Goal: Task Accomplishment & Management: Use online tool/utility

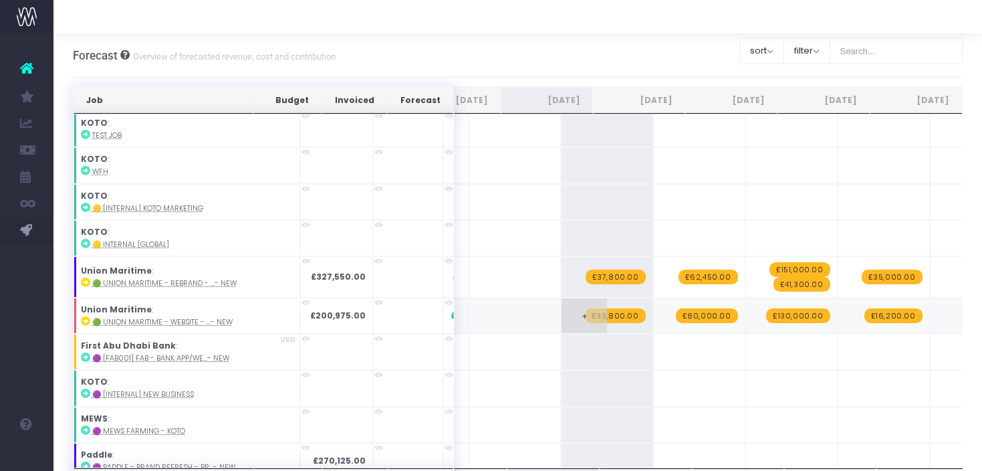
click at [585, 308] on span "£33,800.00" at bounding box center [615, 315] width 61 height 15
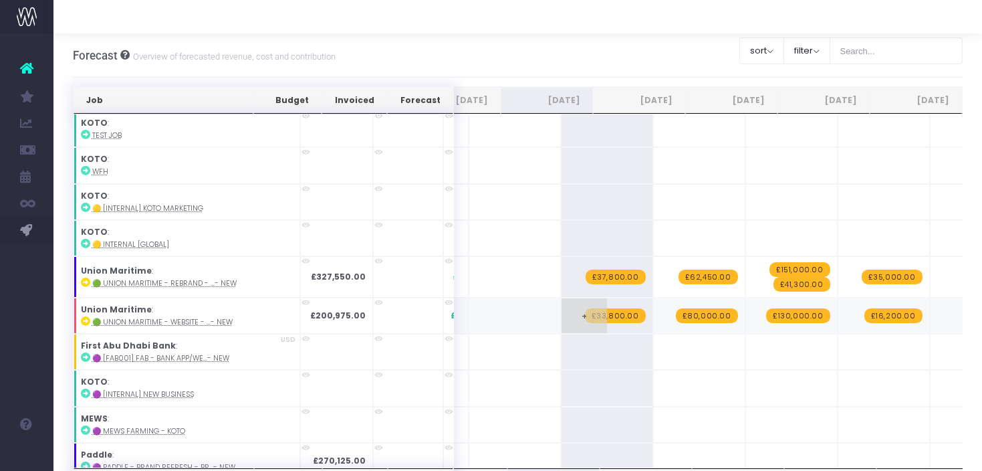
click at [585, 308] on span "£33,800.00" at bounding box center [615, 315] width 61 height 15
click at [676, 308] on span "£80,000.00" at bounding box center [707, 315] width 62 height 15
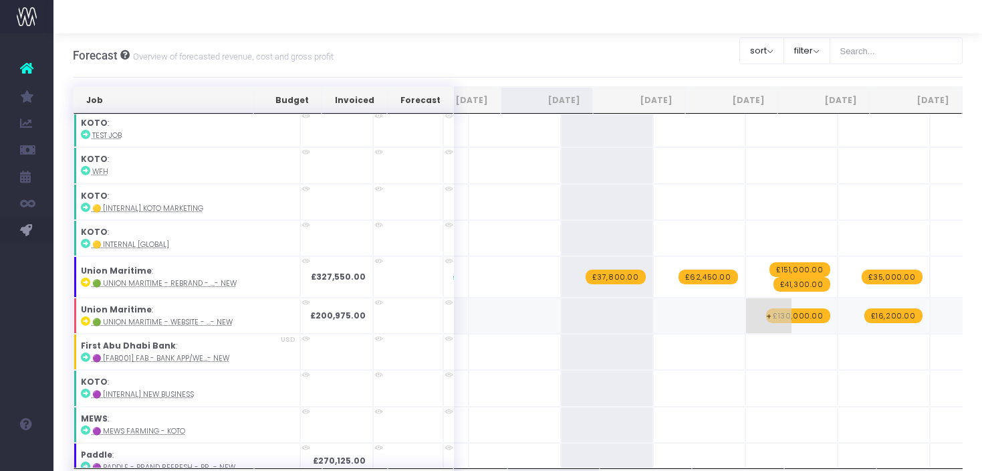
click at [766, 308] on span "£130,000.00" at bounding box center [798, 315] width 64 height 15
click at [865, 308] on span "£16,200.00" at bounding box center [894, 315] width 58 height 15
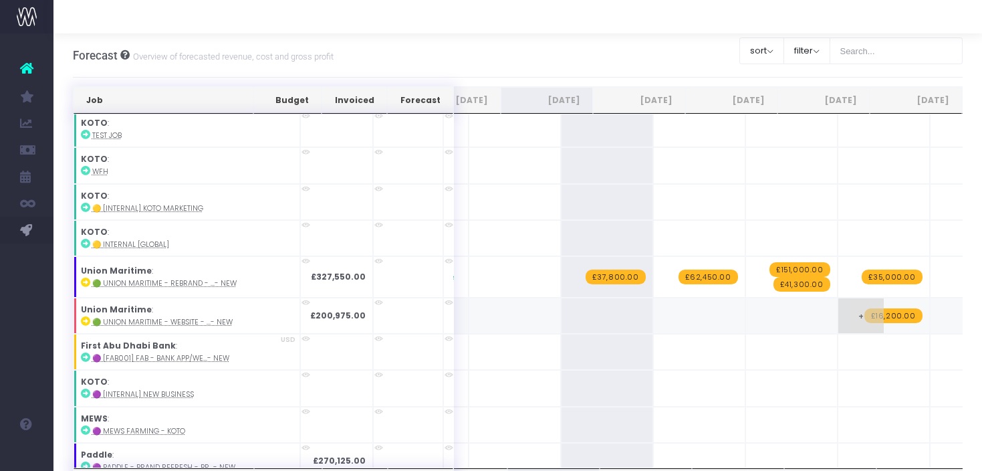
click at [865, 308] on span "£16,200.00" at bounding box center [894, 315] width 58 height 15
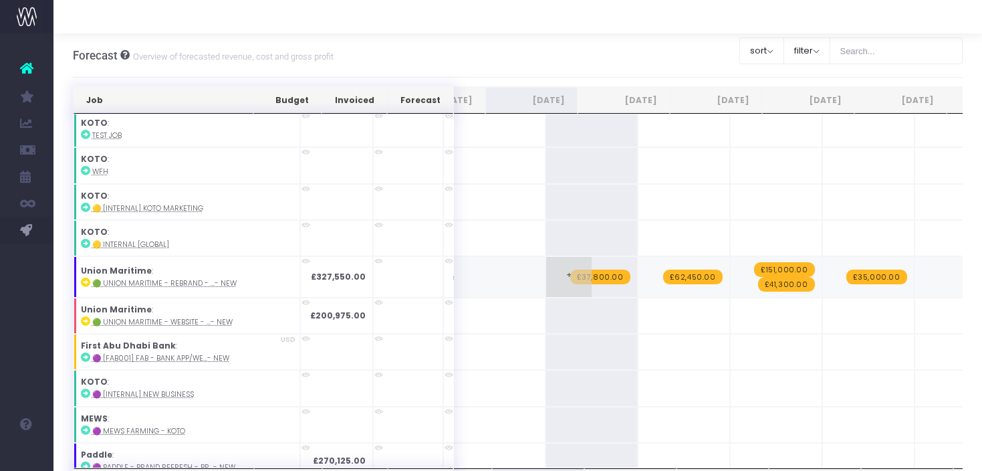
click at [571, 270] on span "£37,800.00" at bounding box center [601, 277] width 60 height 15
type input "28825"
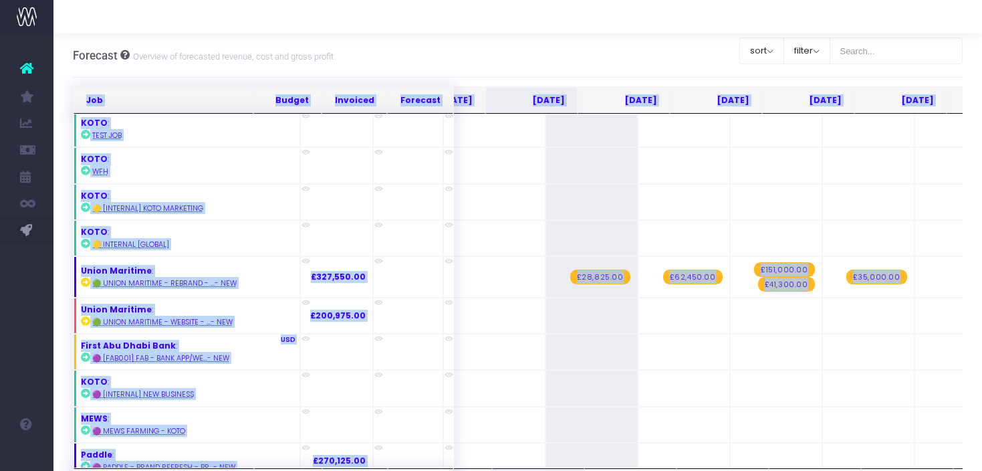
click at [663, 270] on span "£62,450.00" at bounding box center [693, 277] width 60 height 15
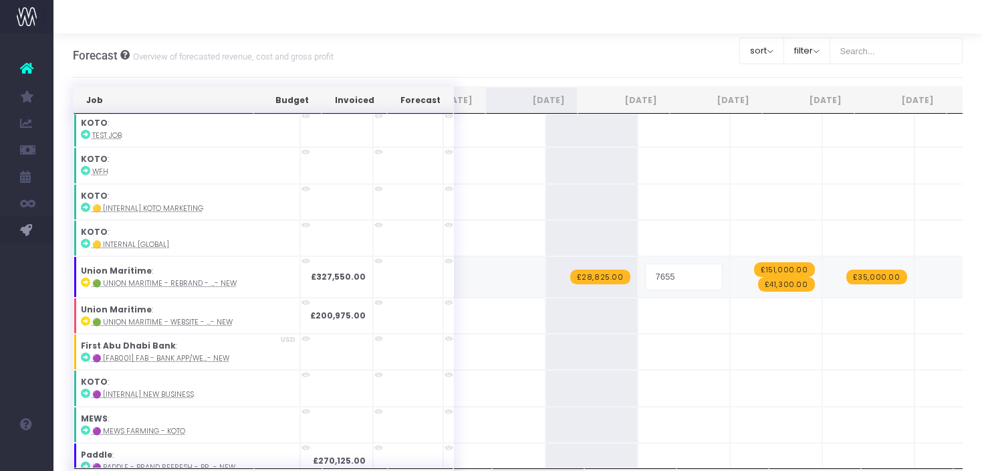
type input "76550"
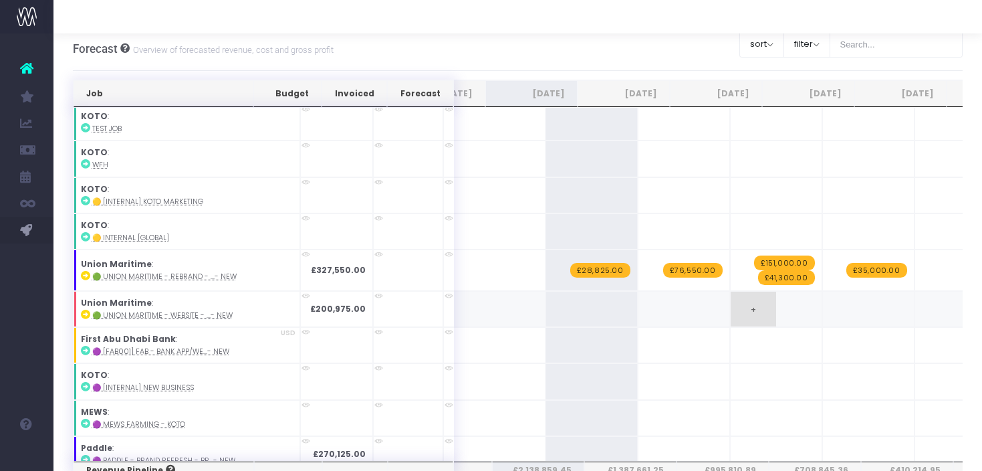
scroll to position [3933, 0]
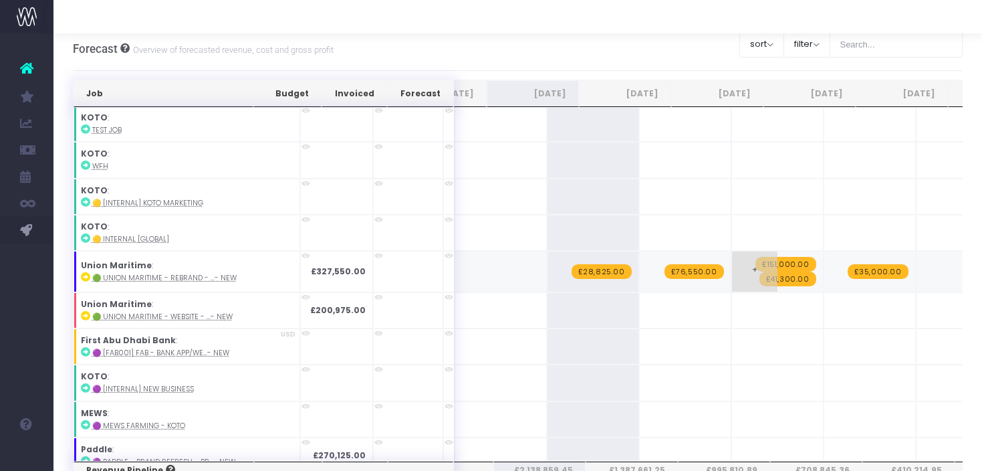
click at [760, 272] on span "£41,300.00" at bounding box center [788, 279] width 57 height 15
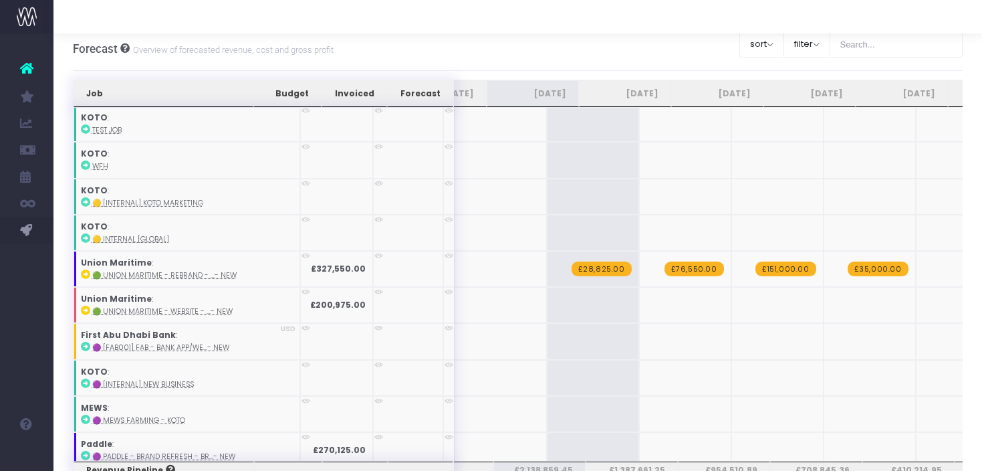
scroll to position [3929, 152]
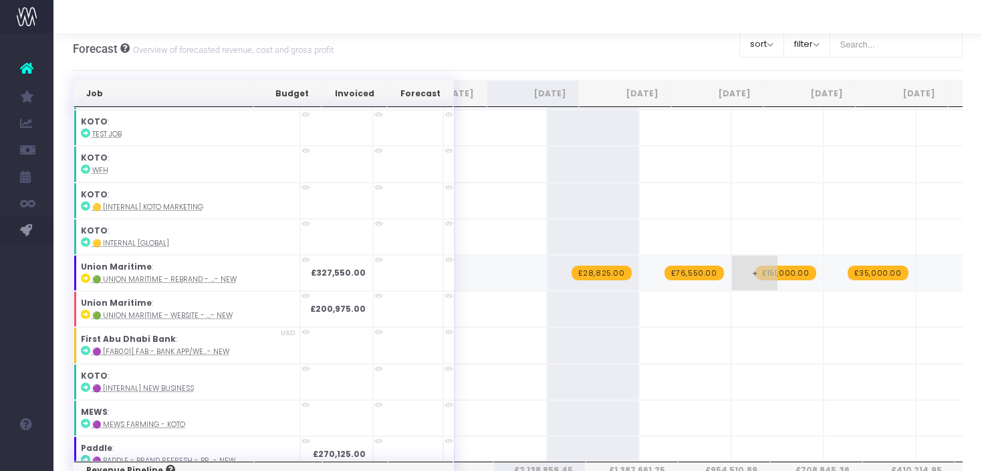
click at [756, 266] on span "£151,000.00" at bounding box center [786, 273] width 61 height 15
type input "80000"
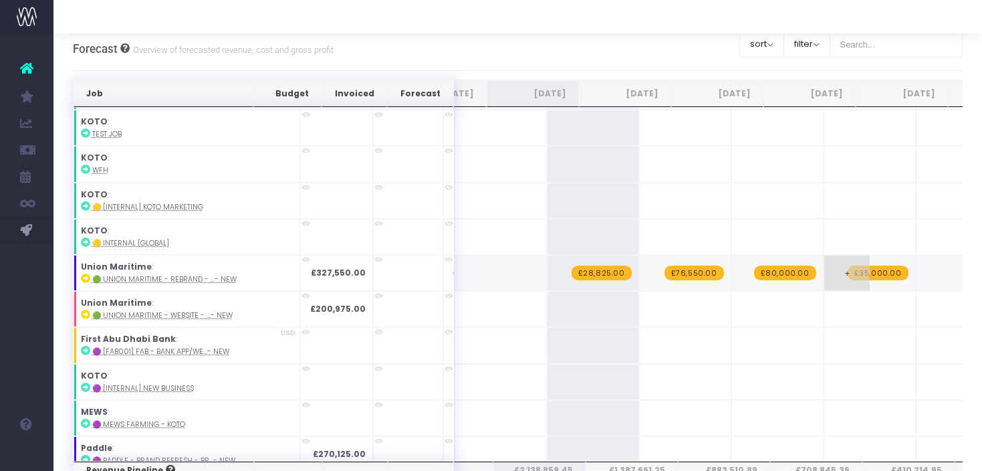
click at [848, 266] on span "£35,000.00" at bounding box center [878, 273] width 61 height 15
click at [831, 261] on input "35000" at bounding box center [870, 274] width 78 height 27
type input "72000"
click at [311, 267] on strong "£327,550.00" at bounding box center [338, 272] width 55 height 11
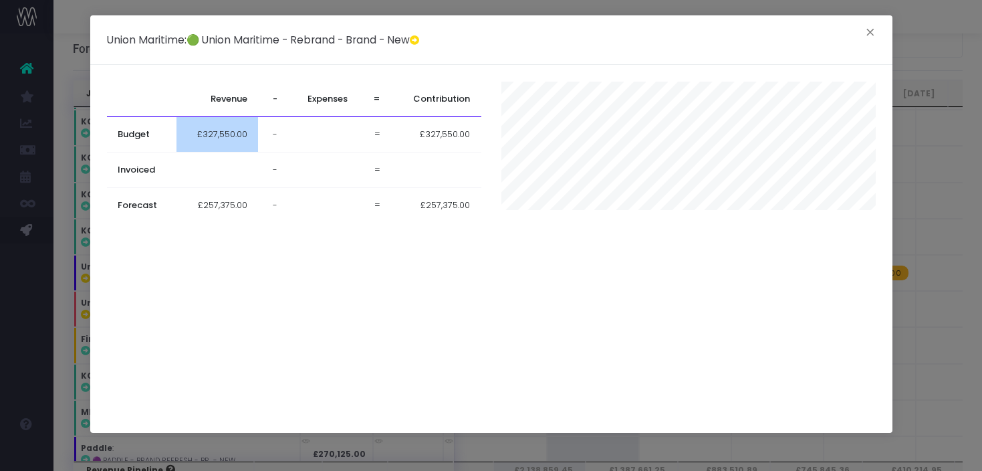
click at [241, 138] on span "£327,550.00" at bounding box center [222, 134] width 50 height 13
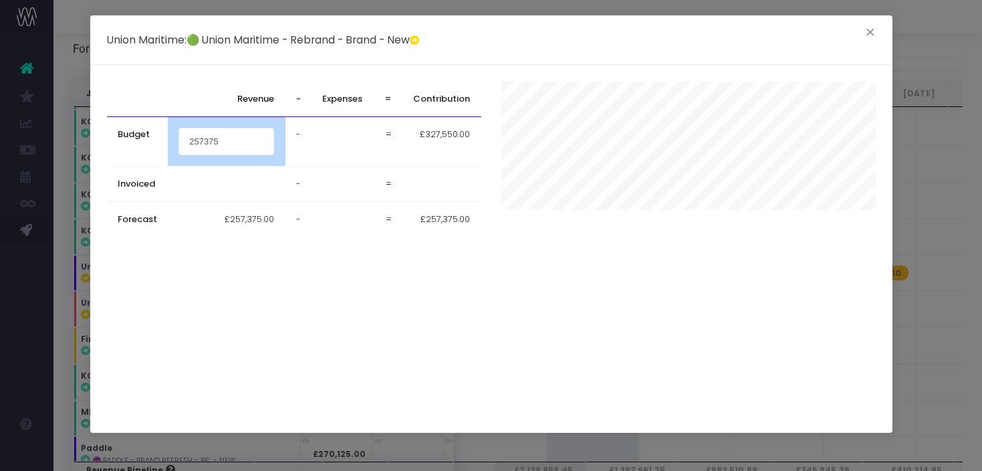
type input "257375"
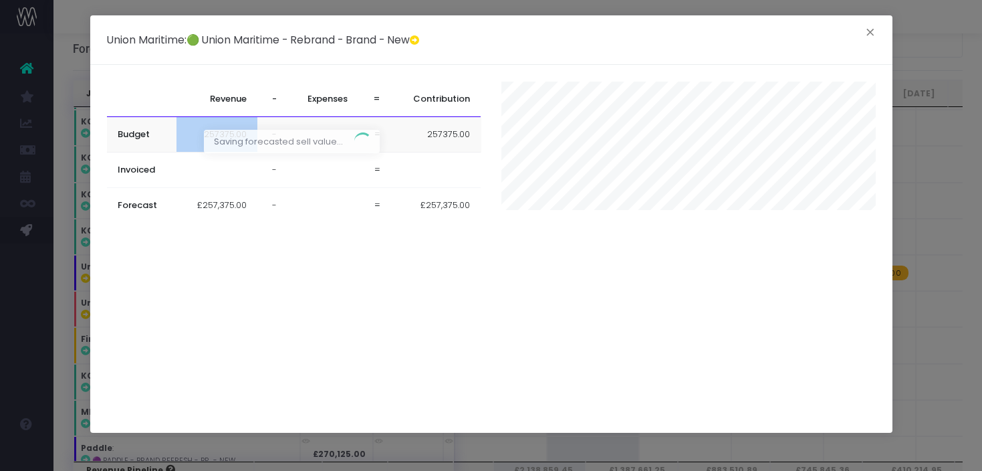
scroll to position [3729, 152]
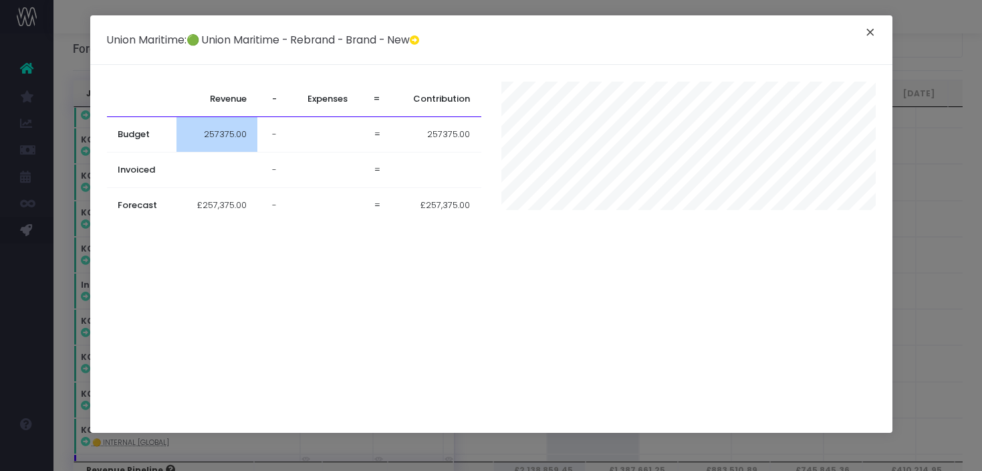
click at [869, 31] on button "×" at bounding box center [871, 33] width 28 height 21
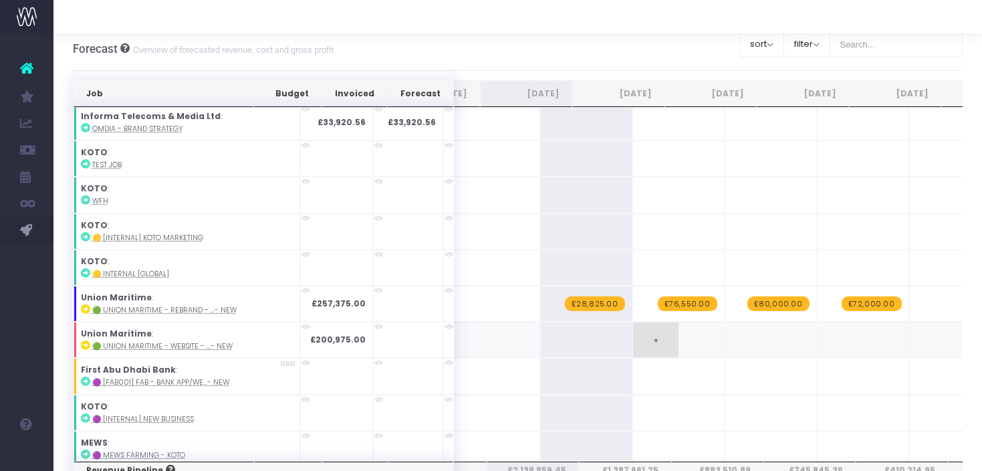
scroll to position [0, 160]
click at [724, 330] on td "+" at bounding box center [770, 340] width 92 height 36
drag, startPoint x: 716, startPoint y: 329, endPoint x: 710, endPoint y: 330, distance: 6.7
click at [724, 329] on td "+" at bounding box center [770, 340] width 92 height 36
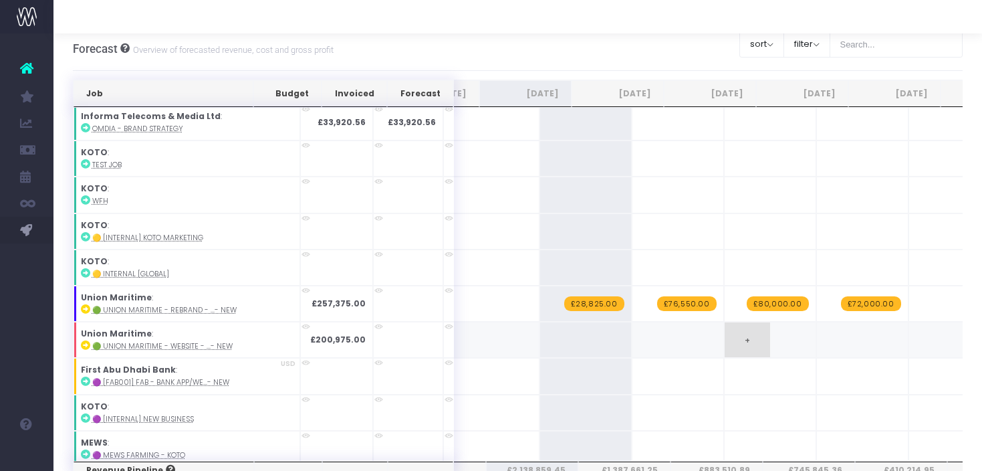
click at [725, 330] on span "+" at bounding box center [747, 339] width 45 height 35
click at [726, 329] on span "+" at bounding box center [748, 339] width 45 height 35
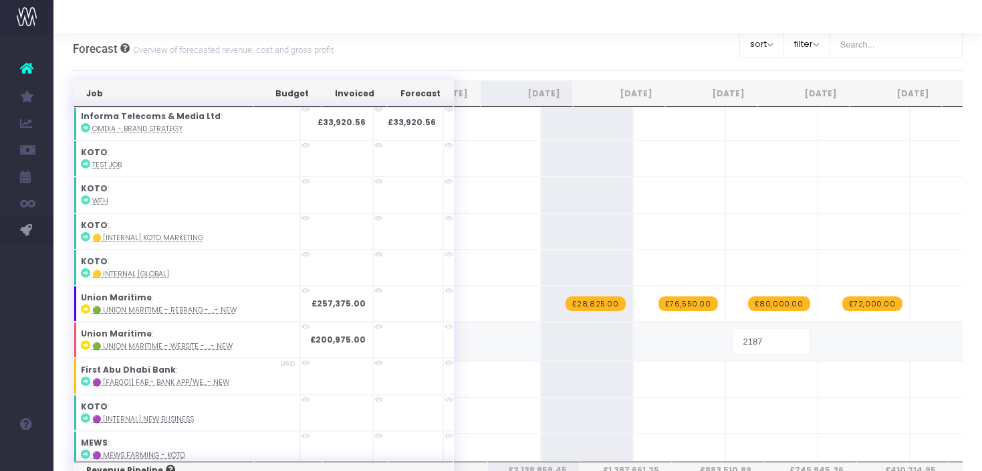
type input "21875"
click at [819, 332] on span "+" at bounding box center [841, 339] width 45 height 35
click at [819, 325] on span "+" at bounding box center [841, 339] width 45 height 35
type input "75750"
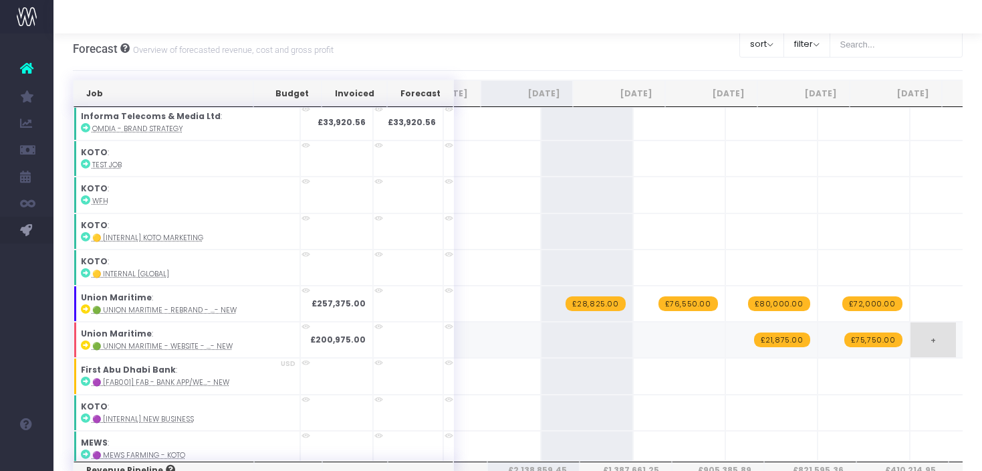
click at [911, 329] on span "+" at bounding box center [933, 339] width 45 height 35
type input "53125"
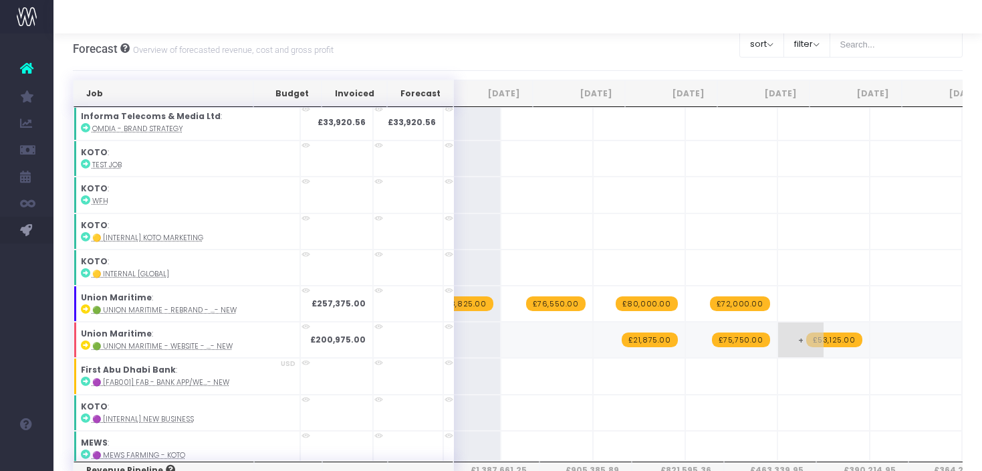
scroll to position [3898, 301]
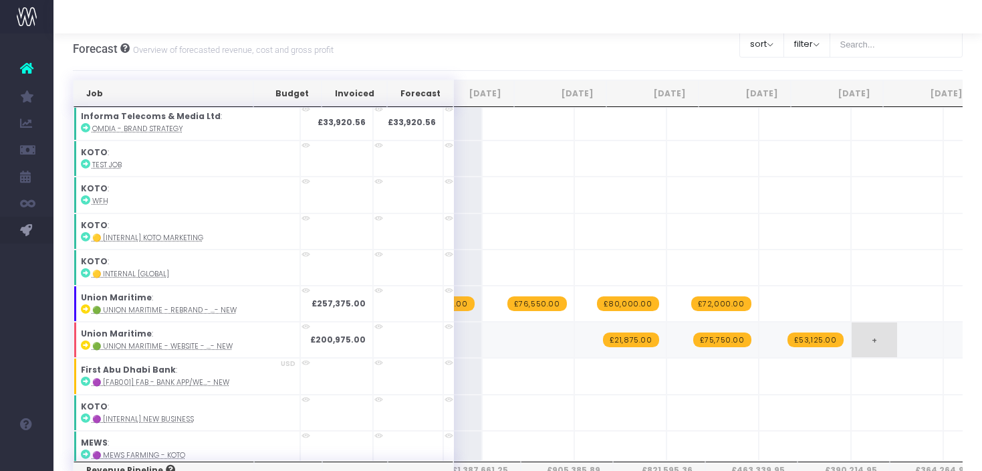
click at [852, 331] on span "+" at bounding box center [874, 339] width 45 height 35
type input "6000"
click at [944, 331] on span "+" at bounding box center [966, 339] width 45 height 35
click at [944, 329] on span "+" at bounding box center [966, 339] width 45 height 35
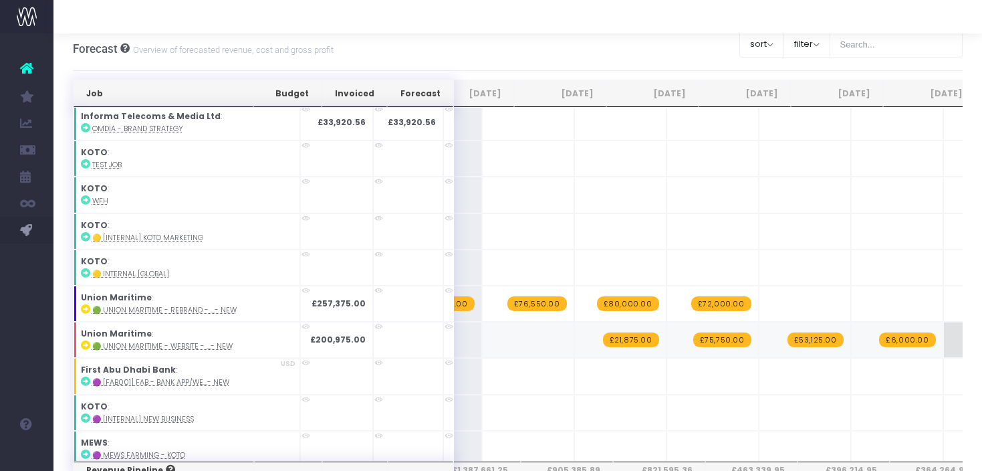
click at [944, 330] on span "+" at bounding box center [966, 339] width 45 height 35
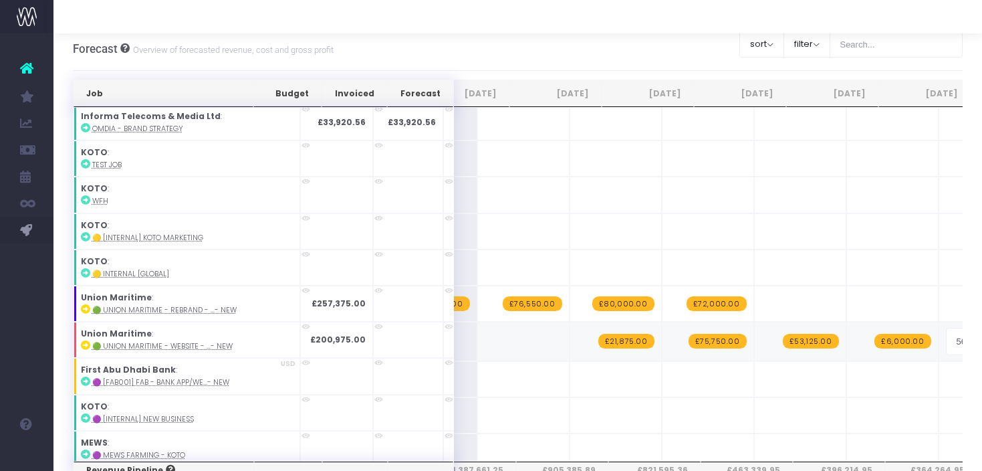
type input "5625"
click at [310, 334] on strong "£200,975.00" at bounding box center [338, 339] width 56 height 11
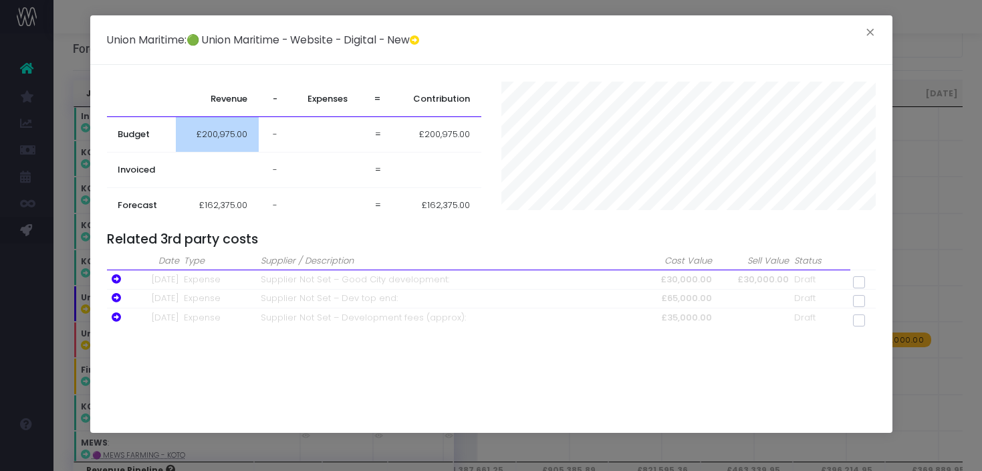
click at [236, 138] on span "£200,975.00" at bounding box center [222, 134] width 51 height 13
click at [228, 138] on td "200975.00" at bounding box center [217, 134] width 80 height 35
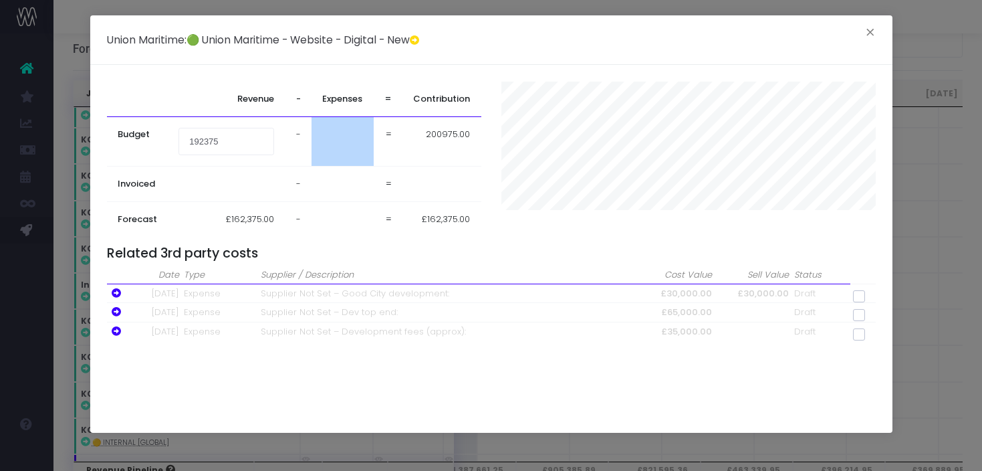
type input "192375"
click at [341, 136] on tr "Budget 192375 - = 200975.00" at bounding box center [294, 141] width 375 height 49
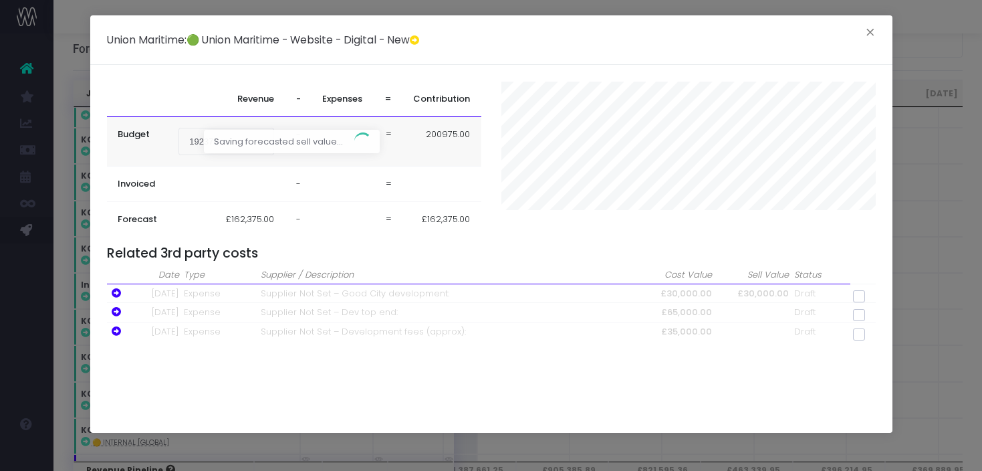
click at [341, 136] on span "Saving forecasted sell value..." at bounding box center [278, 142] width 149 height 24
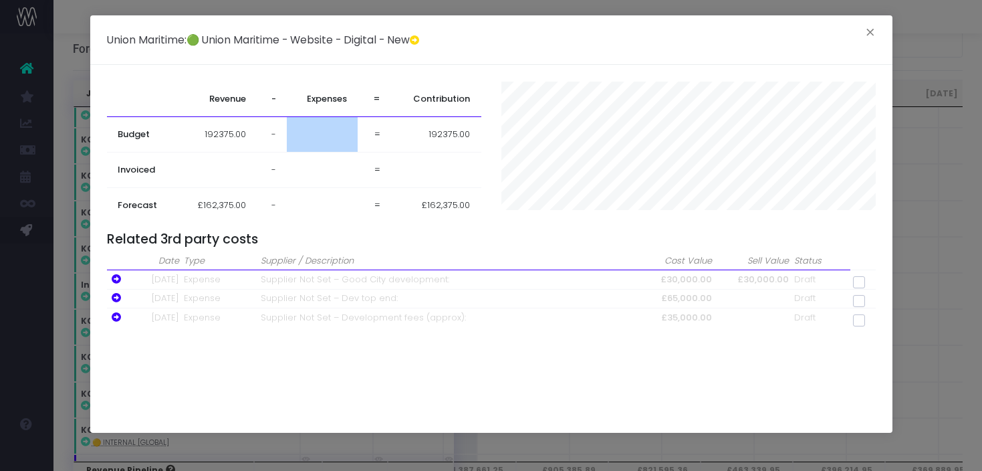
click at [326, 135] on td at bounding box center [322, 134] width 71 height 35
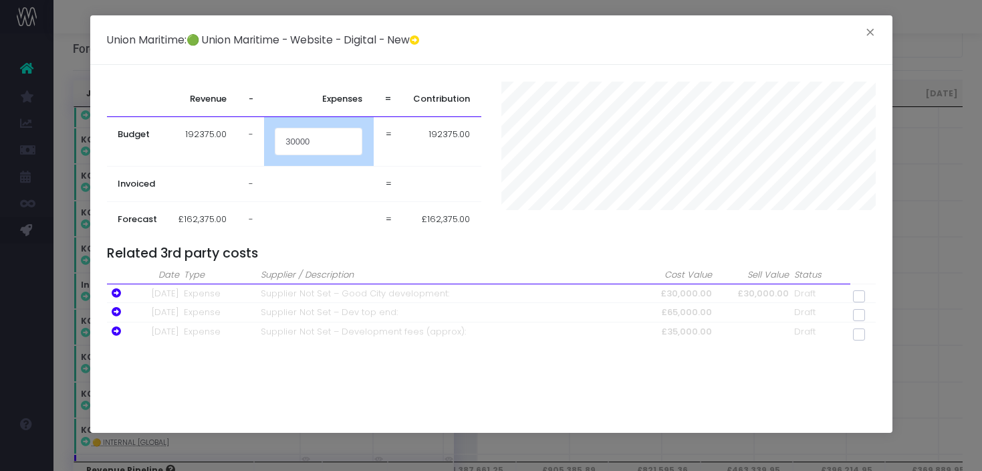
type input "30000"
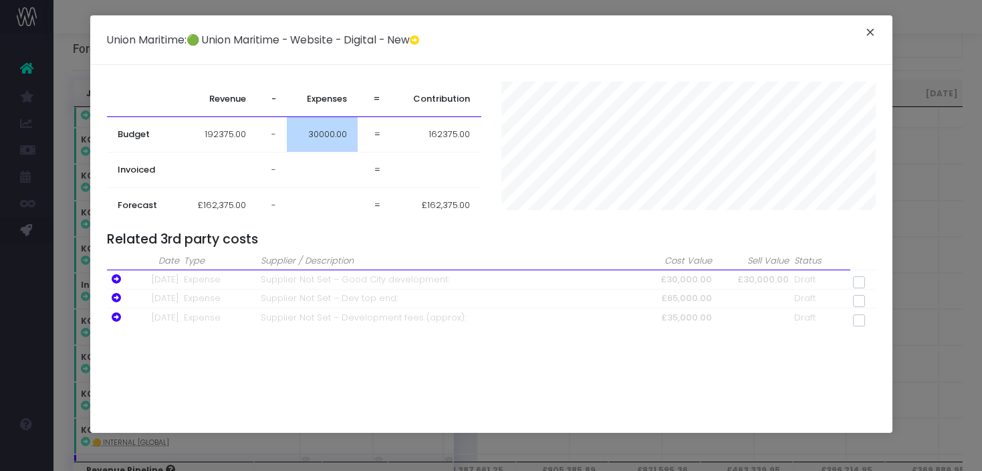
click at [873, 30] on button "×" at bounding box center [871, 33] width 28 height 21
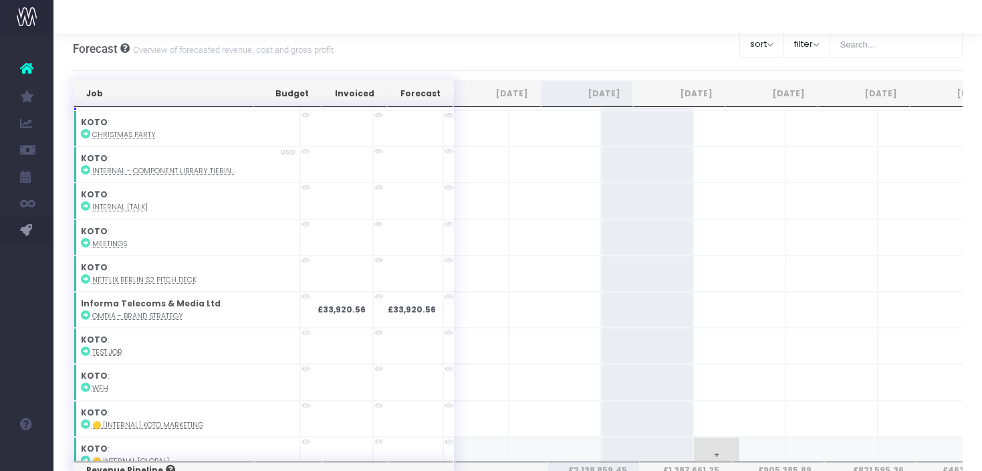
scroll to position [3695, 0]
